Goal: Information Seeking & Learning: Learn about a topic

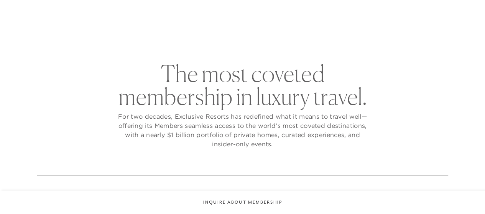
checkbox input "false"
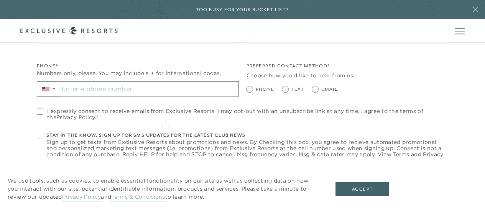
scroll to position [345, 0]
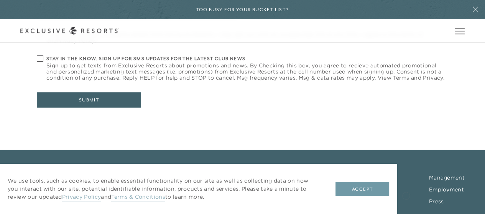
click at [371, 187] on button "Accept" at bounding box center [363, 189] width 54 height 15
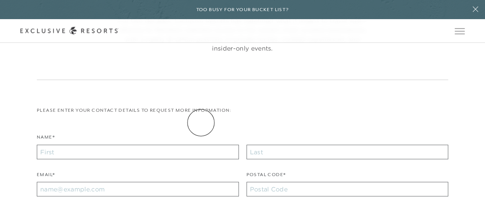
scroll to position [0, 0]
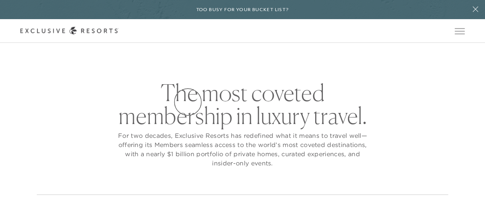
click at [188, 102] on h2 "The most coveted membership in luxury travel." at bounding box center [242, 104] width 253 height 46
click at [308, 99] on h2 "The most coveted membership in luxury travel." at bounding box center [242, 104] width 253 height 46
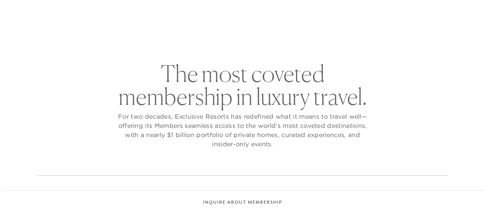
checkbox input "false"
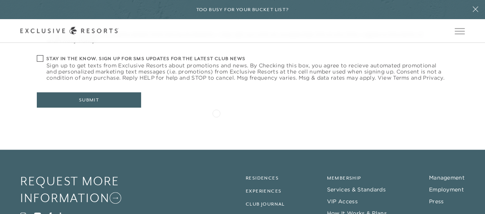
scroll to position [412, 0]
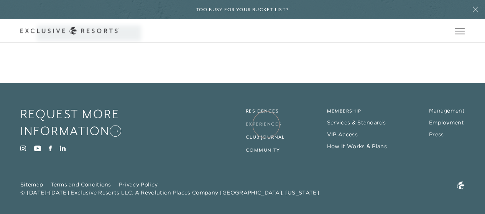
click at [266, 125] on link "Experiences" at bounding box center [264, 124] width 36 height 5
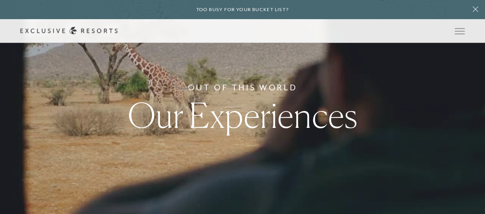
click at [0, 0] on link "Residence Collection" at bounding box center [0, 0] width 0 height 0
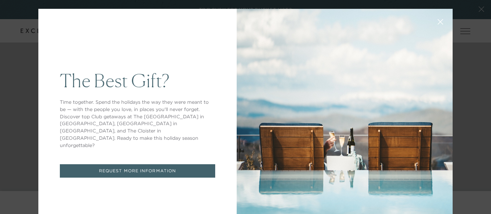
scroll to position [35, 0]
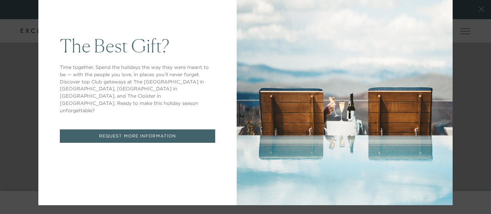
click at [460, 12] on div "The Best Gift? Time together. Spend the holidays the way they were meant to be …" at bounding box center [245, 107] width 491 height 214
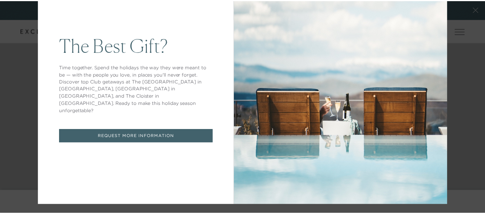
scroll to position [0, 0]
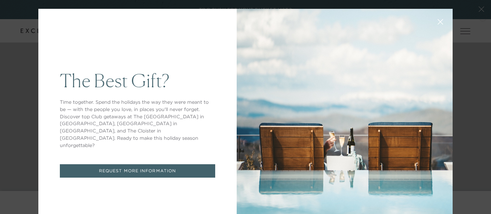
click at [475, 16] on div "The Best Gift? Time together. Spend the holidays the way they were meant to be …" at bounding box center [245, 107] width 491 height 214
click at [438, 23] on icon at bounding box center [440, 22] width 5 height 5
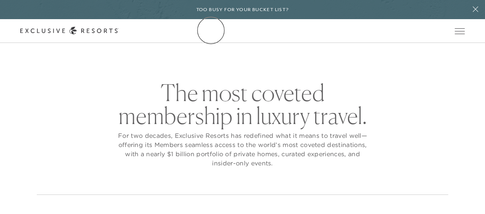
drag, startPoint x: 211, startPoint y: 30, endPoint x: 137, endPoint y: 30, distance: 74.4
click at [137, 30] on div "Schedule a Meeting Get Started Visit home page Member Login Schedule a Meeting …" at bounding box center [242, 31] width 444 height 8
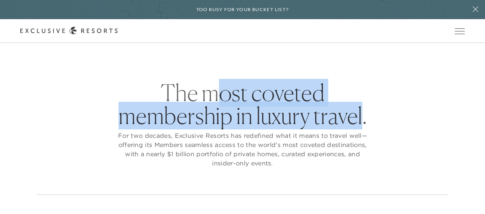
drag, startPoint x: 363, startPoint y: 119, endPoint x: 216, endPoint y: 92, distance: 149.0
click at [216, 92] on h2 "The most coveted membership in luxury travel." at bounding box center [242, 104] width 253 height 46
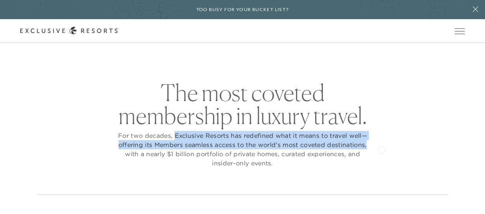
drag, startPoint x: 173, startPoint y: 137, endPoint x: 381, endPoint y: 150, distance: 208.2
click at [381, 150] on div "The most coveted membership in luxury travel. For two decades, Exclusive Resort…" at bounding box center [242, 138] width 411 height 114
copy p "Exclusive Resorts has redefined what it means to travel well—offering its Membe…"
click at [0, 0] on link "Community" at bounding box center [0, 0] width 0 height 0
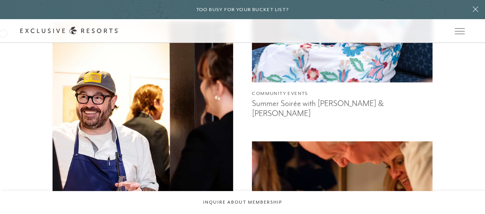
scroll to position [268, 0]
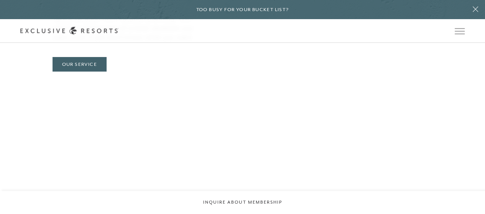
scroll to position [2377, 0]
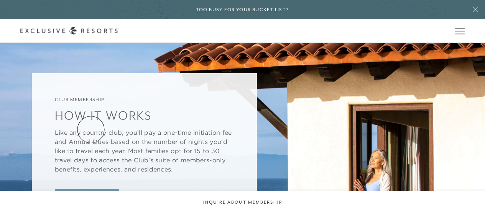
click at [91, 189] on link "Plans & Pricing" at bounding box center [87, 196] width 64 height 15
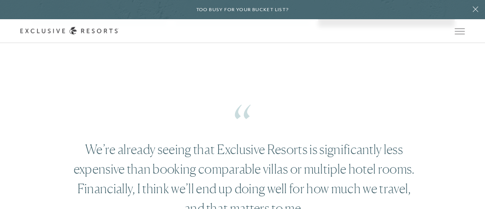
scroll to position [1112, 0]
